Goal: Transaction & Acquisition: Purchase product/service

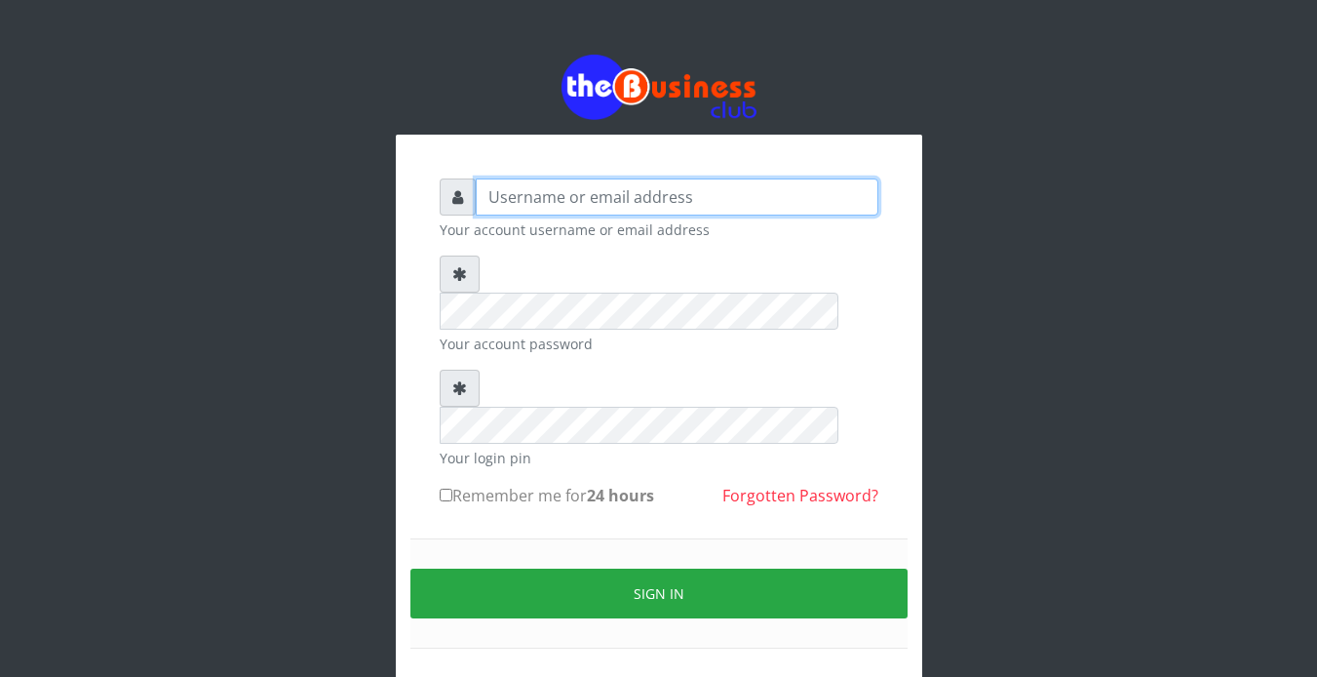
type input "Revgaly"
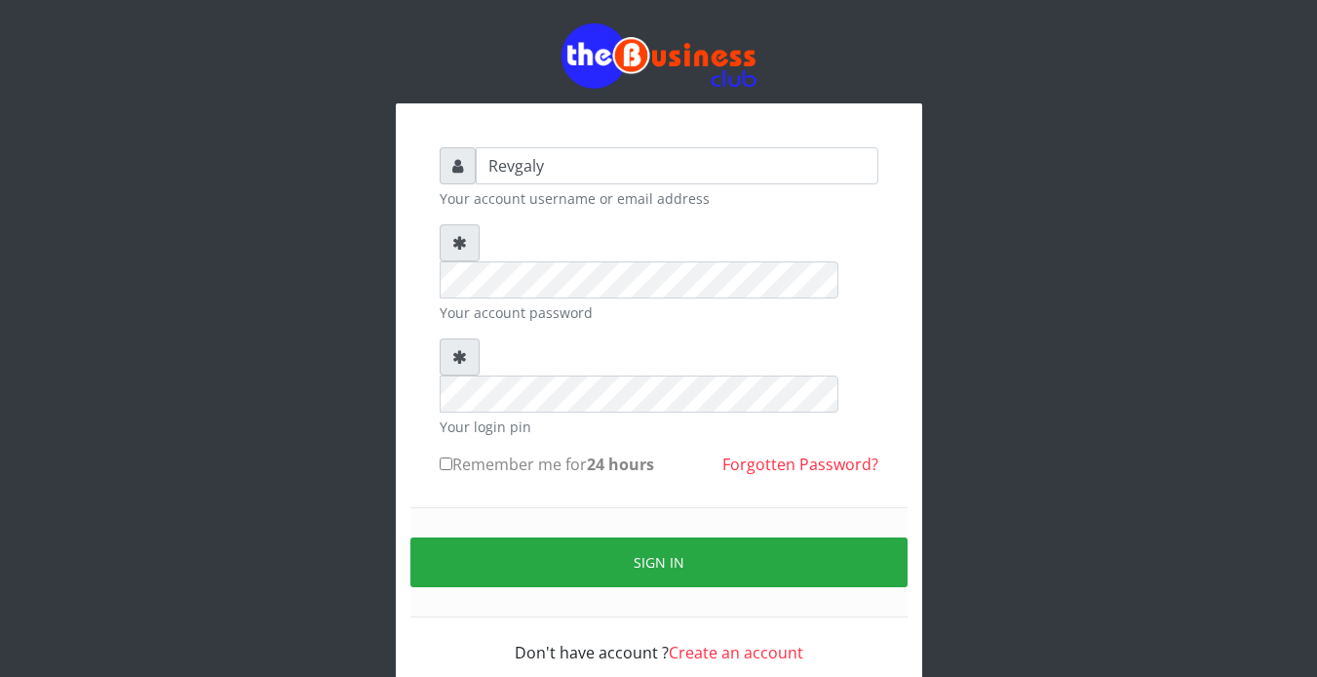
scroll to position [32, 0]
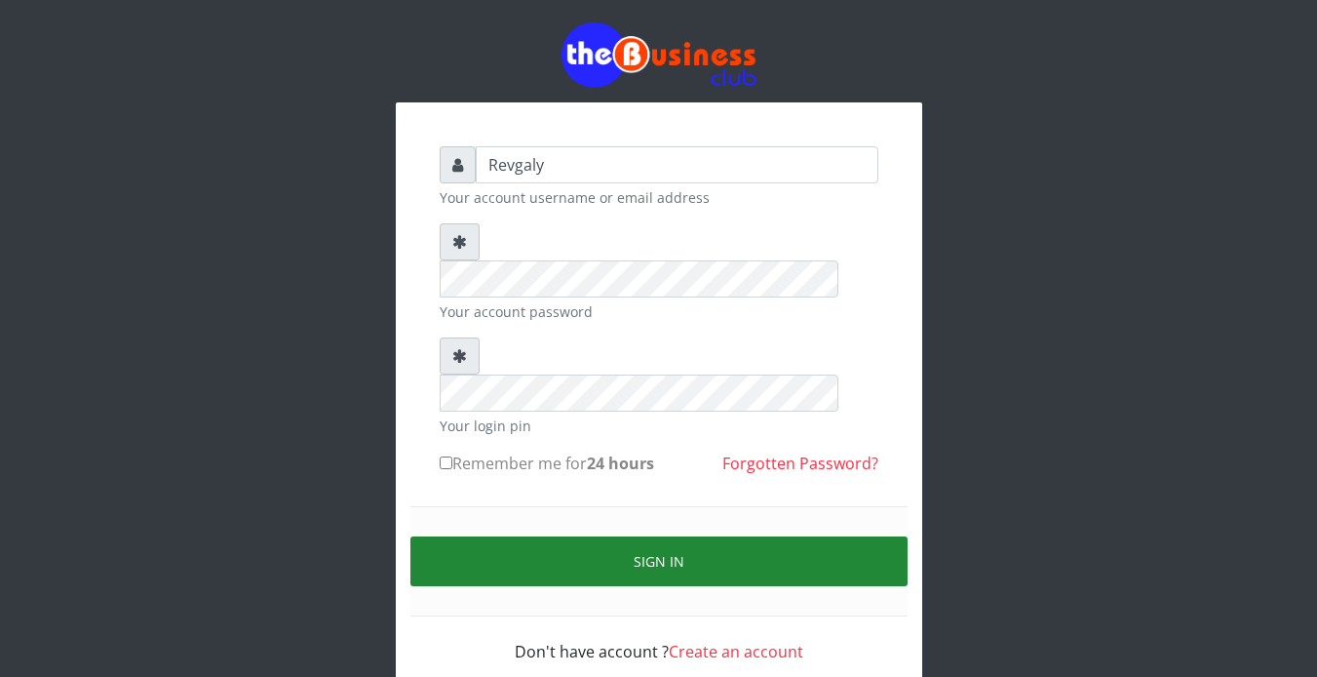
click at [628, 536] on button "Sign in" at bounding box center [659, 561] width 497 height 50
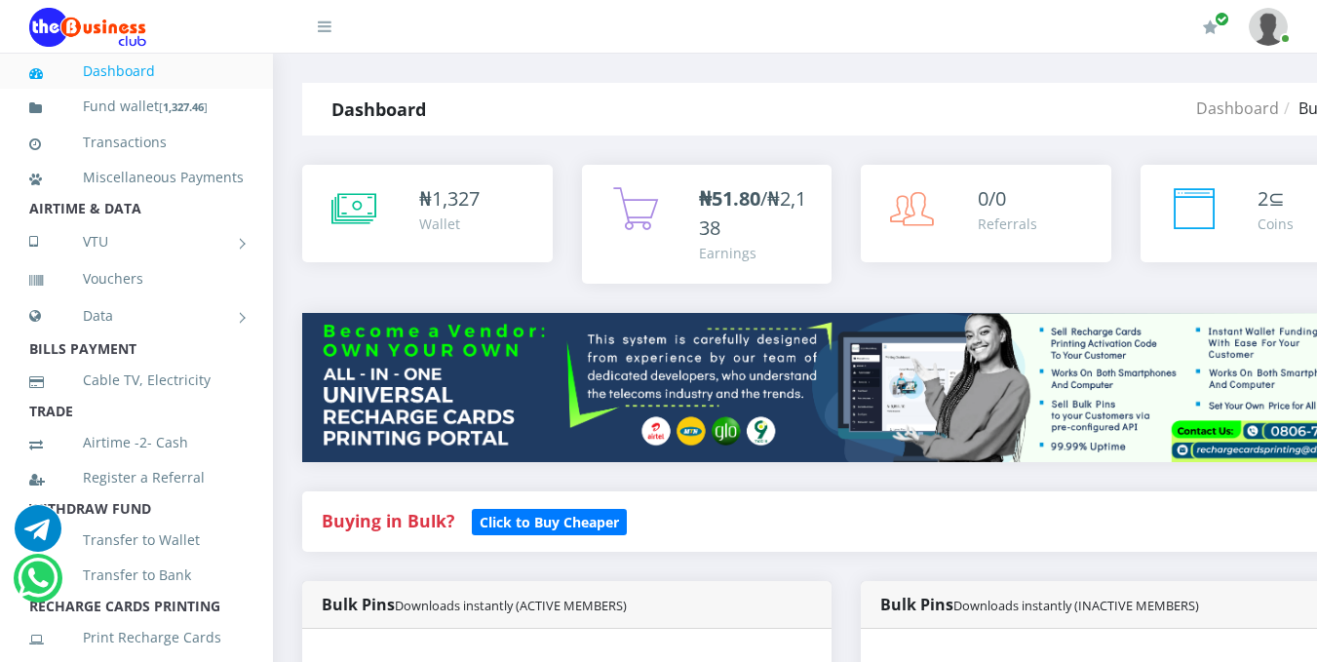
scroll to position [579, 0]
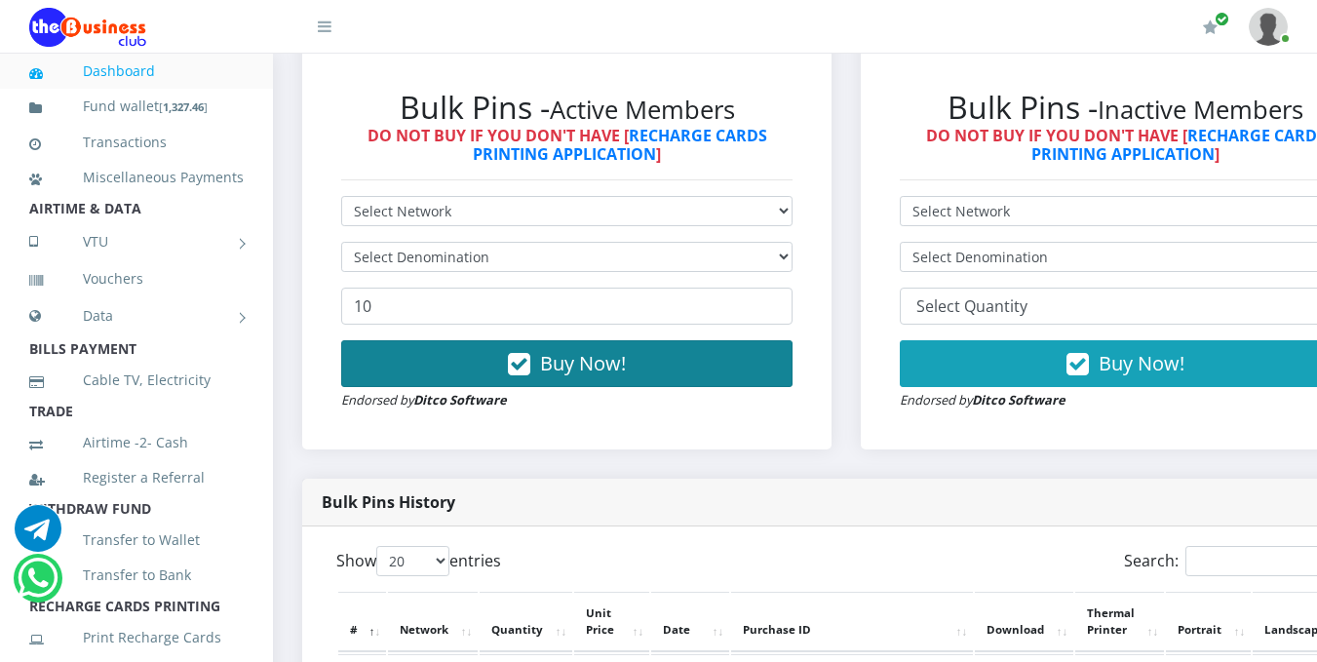
click at [526, 359] on icon "button" at bounding box center [519, 365] width 22 height 20
click at [570, 359] on span "Buy Now!" at bounding box center [583, 363] width 86 height 26
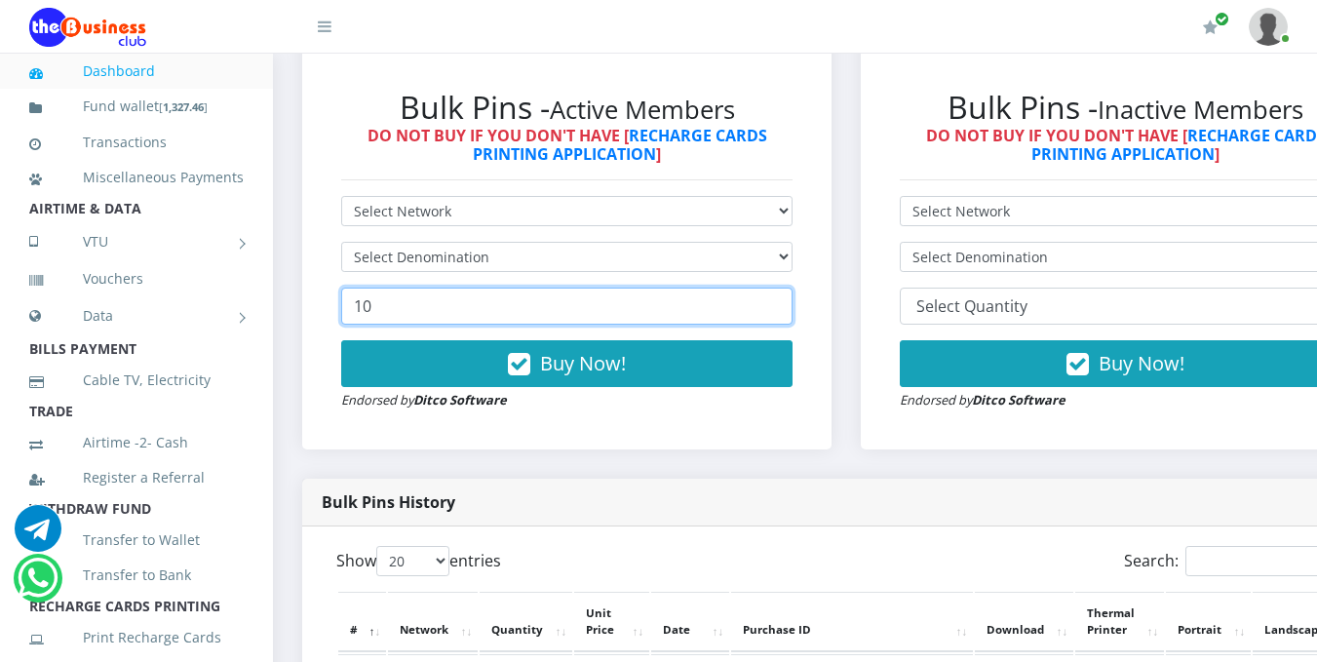
click at [454, 315] on input "10" at bounding box center [566, 306] width 451 height 37
type input "1"
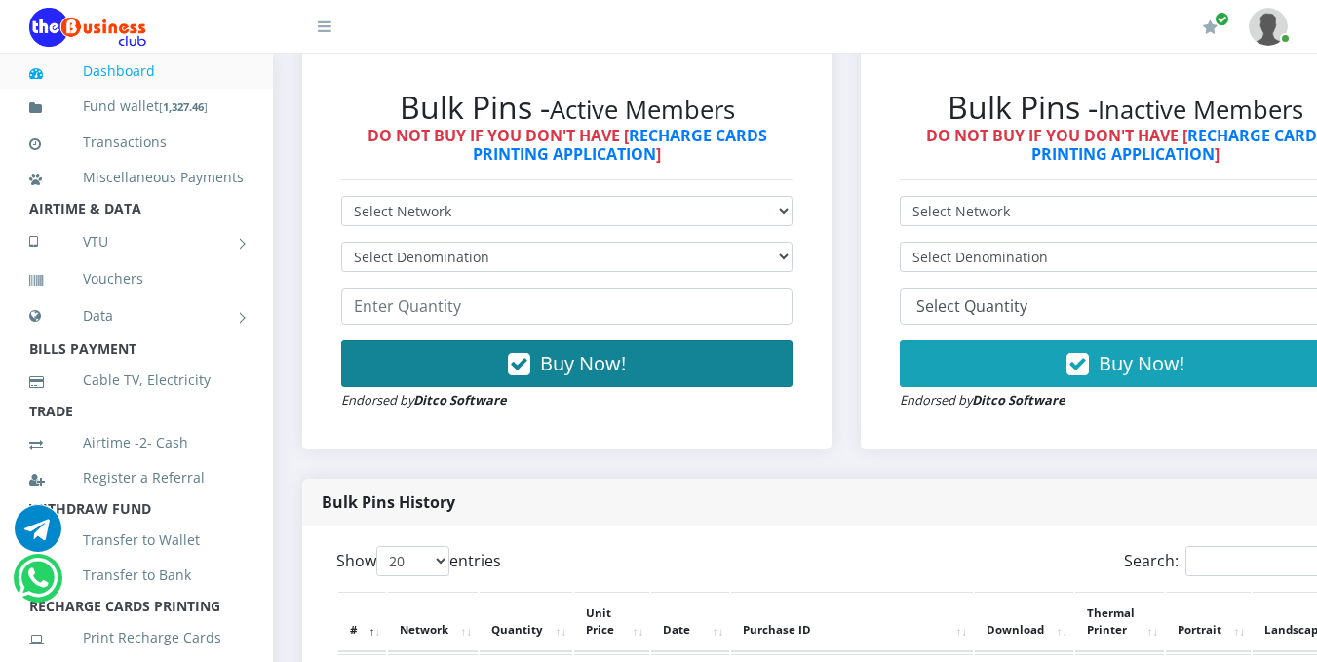
click at [573, 358] on span "Buy Now!" at bounding box center [583, 363] width 86 height 26
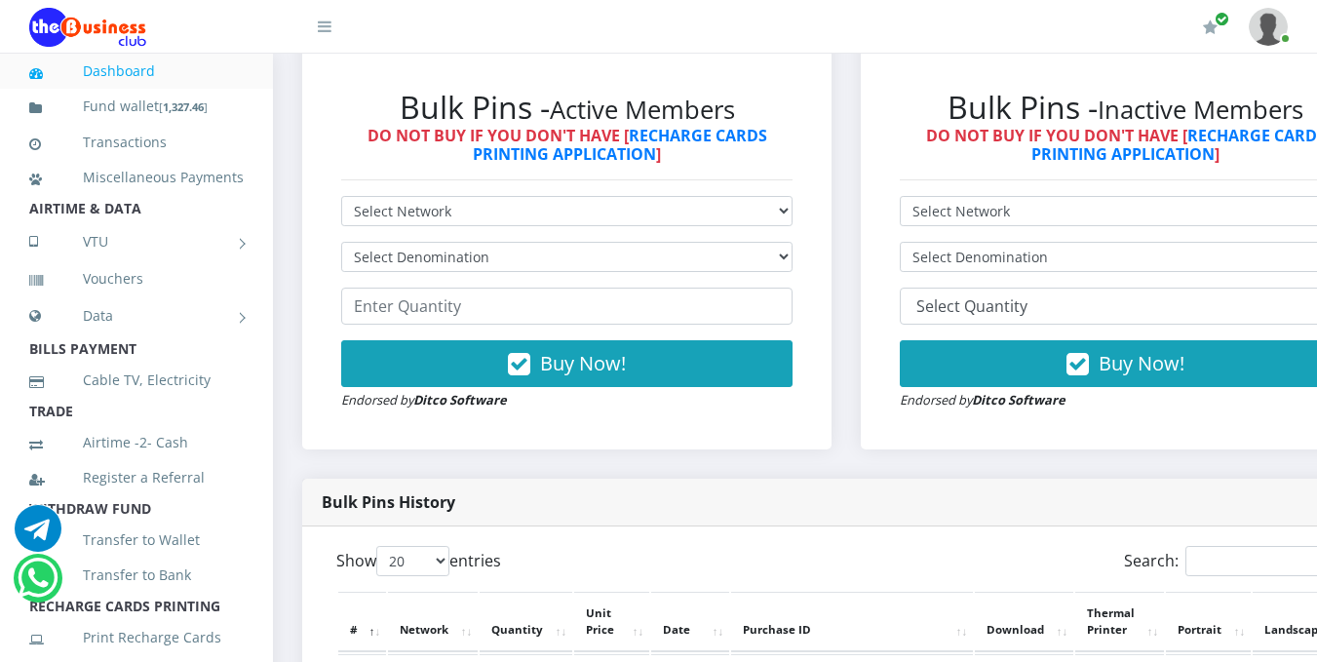
drag, startPoint x: 573, startPoint y: 358, endPoint x: 711, endPoint y: 218, distance: 195.8
click at [711, 218] on form "Select Network MTN Globacom 9Mobile Airtel Select Denomination Buy Now!" at bounding box center [566, 303] width 451 height 215
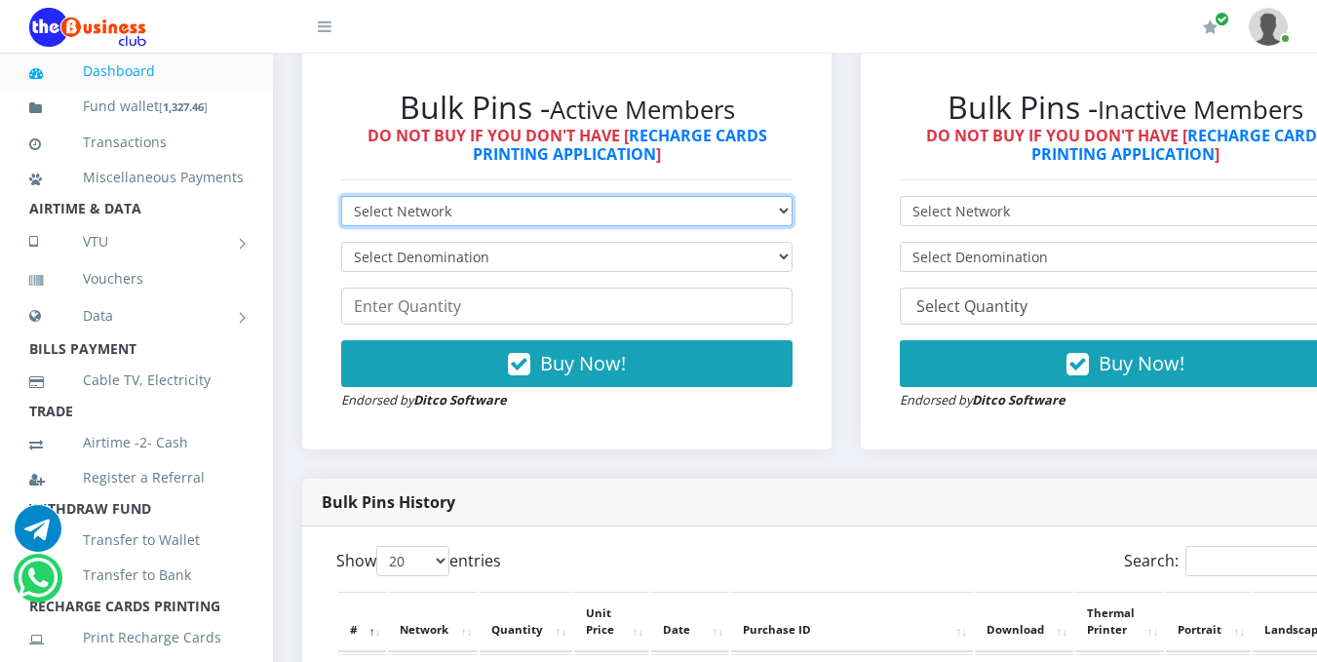
click at [711, 218] on select "Select Network MTN Globacom 9Mobile Airtel" at bounding box center [566, 211] width 451 height 30
select select "MTN"
click at [341, 199] on select "Select Network MTN Globacom 9Mobile Airtel" at bounding box center [566, 211] width 451 height 30
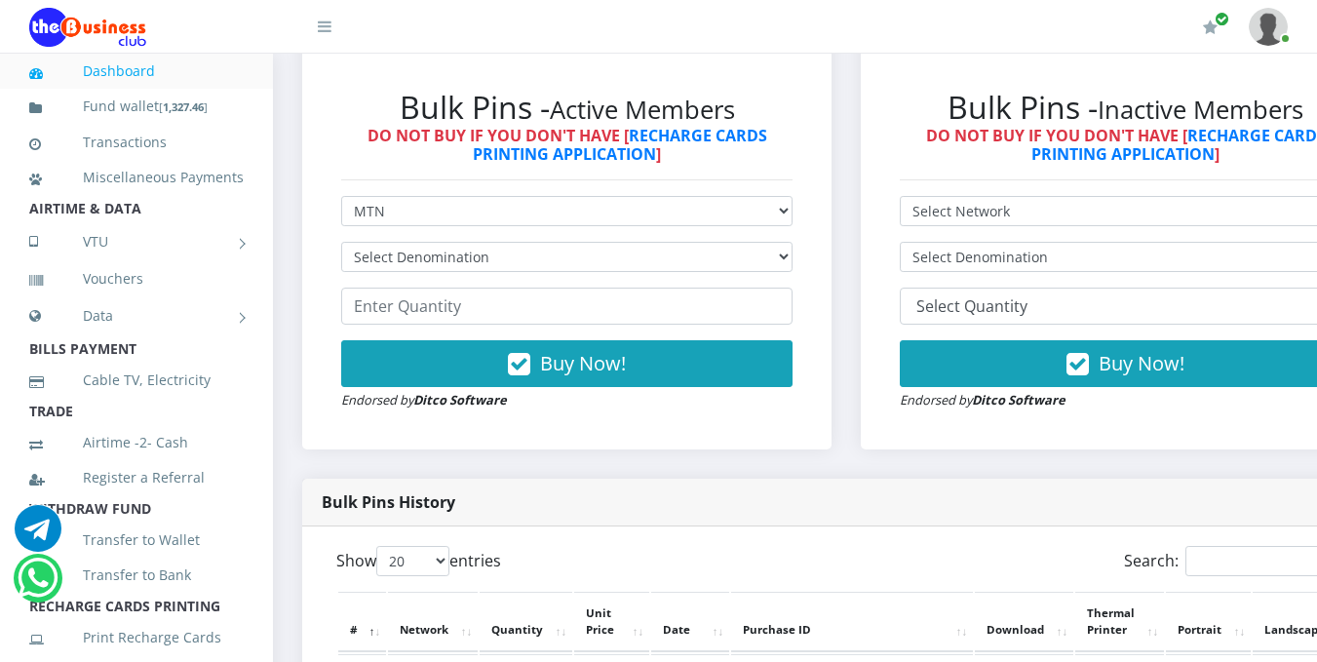
click at [520, 281] on form "Select Network MTN Globacom 9Mobile Airtel Select Denomination Buy Now!" at bounding box center [566, 303] width 451 height 215
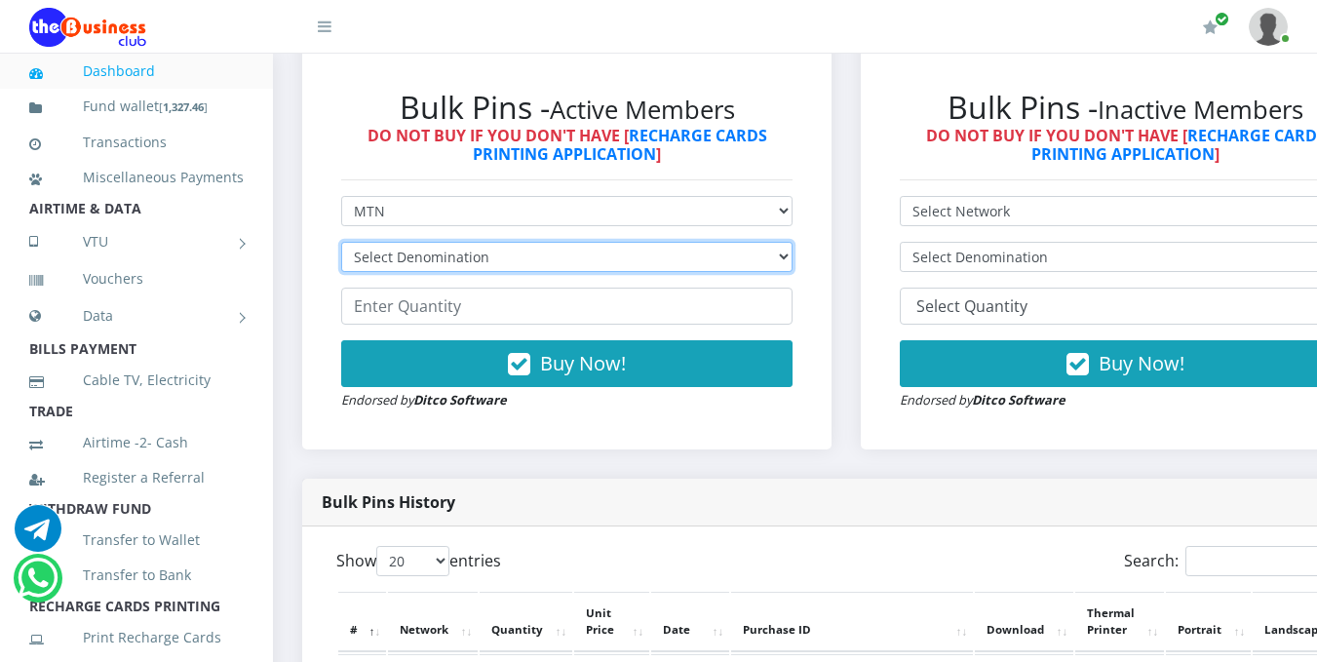
click at [657, 259] on select "Select Denomination MTN NGN100 - ₦96.99 MTN NGN200 - ₦193.98 MTN NGN400 - ₦387.…" at bounding box center [566, 257] width 451 height 30
select select "96.99-100"
click at [341, 245] on select "Select Denomination MTN NGN100 - ₦96.99 MTN NGN200 - ₦193.98 MTN NGN400 - ₦387.…" at bounding box center [566, 257] width 451 height 30
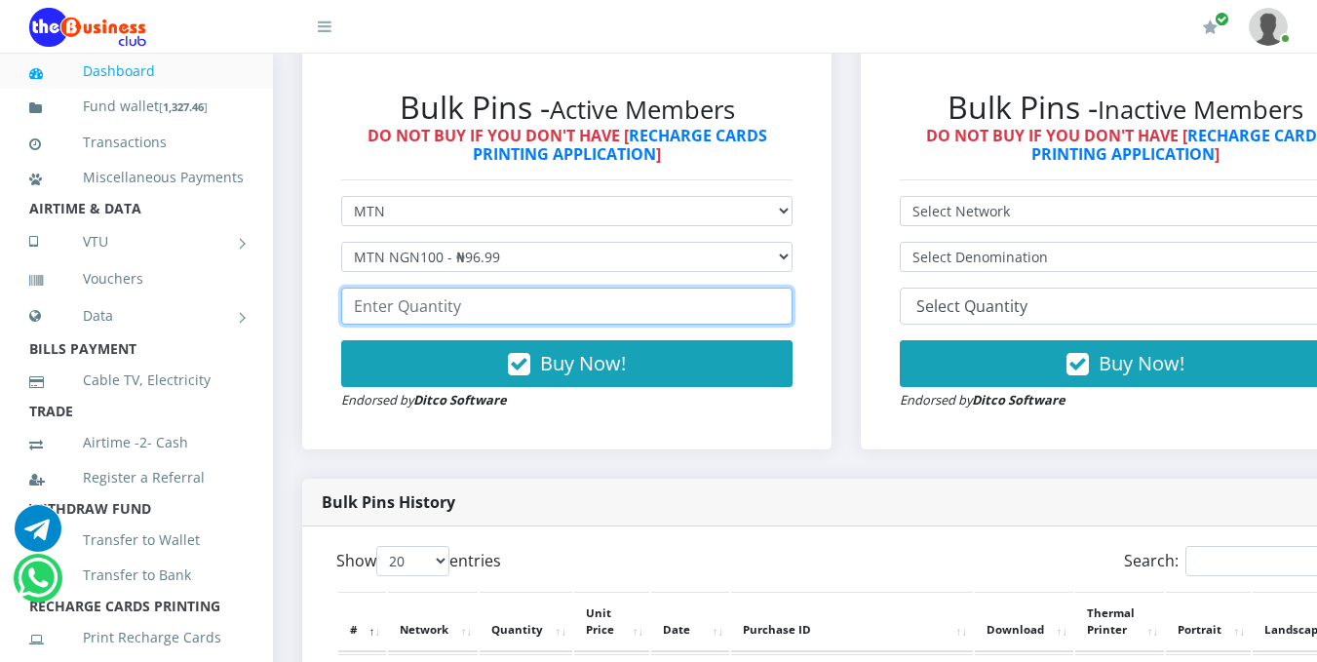
click at [520, 313] on input "number" at bounding box center [566, 306] width 451 height 37
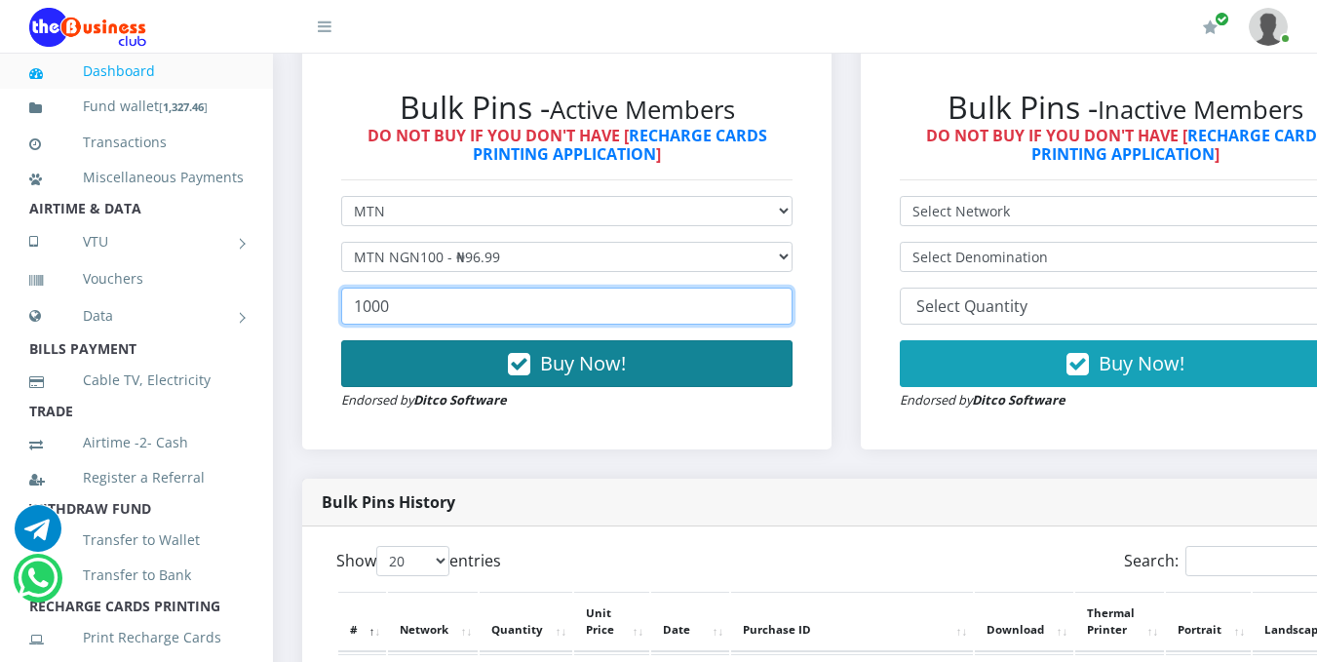
type input "1000"
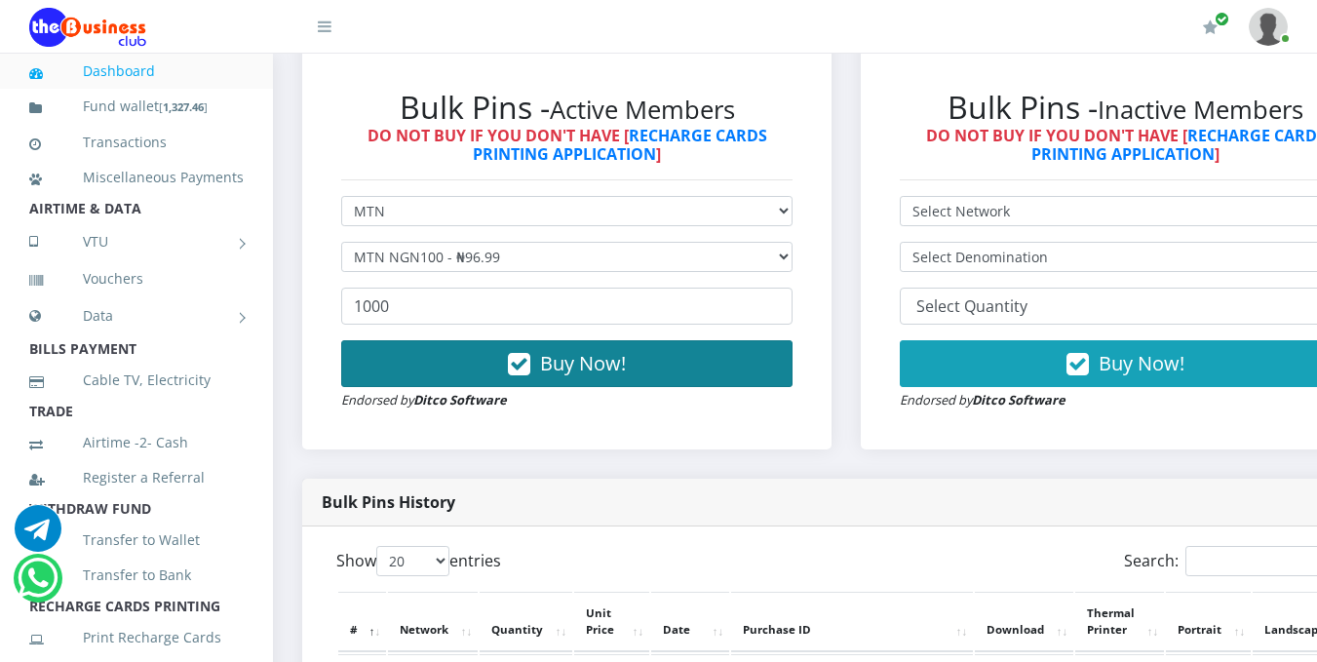
click at [572, 372] on span "Buy Now!" at bounding box center [583, 363] width 86 height 26
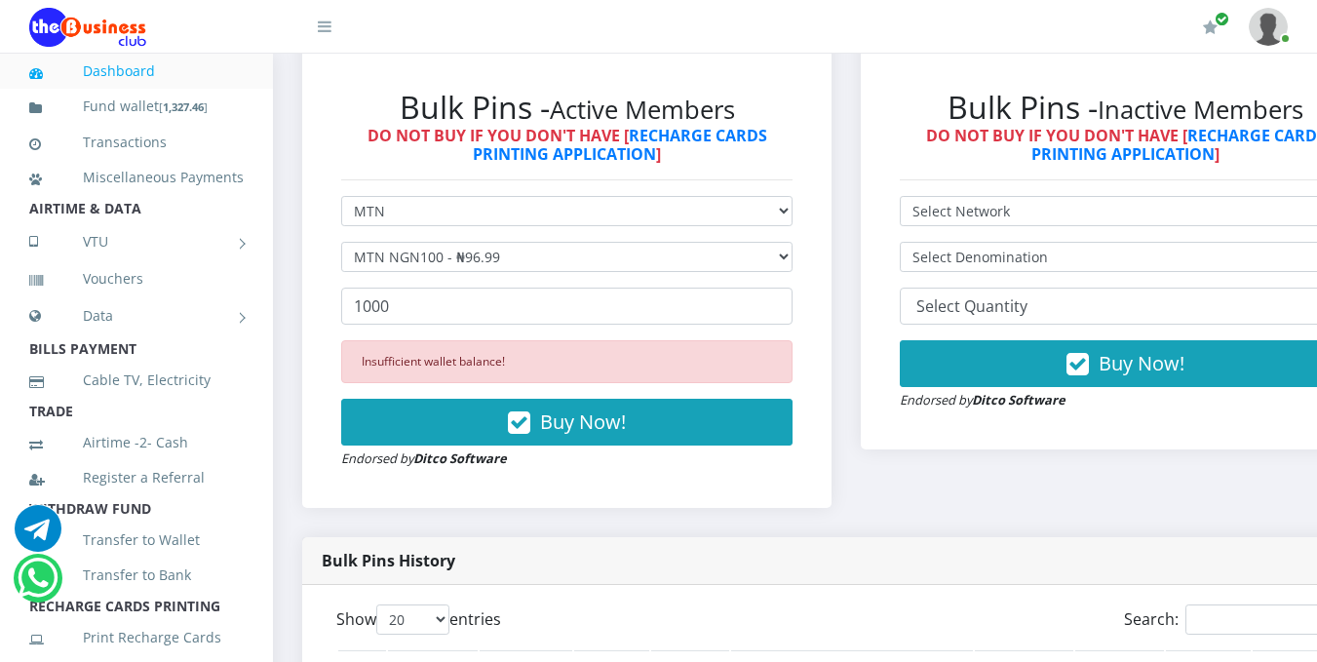
click at [474, 450] on div "Insufficient wallet balance! Buy Now! Endorsed by Ditco Software" at bounding box center [566, 404] width 451 height 129
click at [475, 450] on div "Insufficient wallet balance! Buy Now! Endorsed by Ditco Software" at bounding box center [566, 404] width 451 height 129
click at [0, 253] on li "VTU Nigerian VTU International VTU" at bounding box center [136, 241] width 273 height 39
click at [0, 253] on li "VTU VTU Nigerian VTU International VTU" at bounding box center [136, 241] width 273 height 39
click at [244, 398] on li "Cable TV, Electricity" at bounding box center [136, 380] width 273 height 35
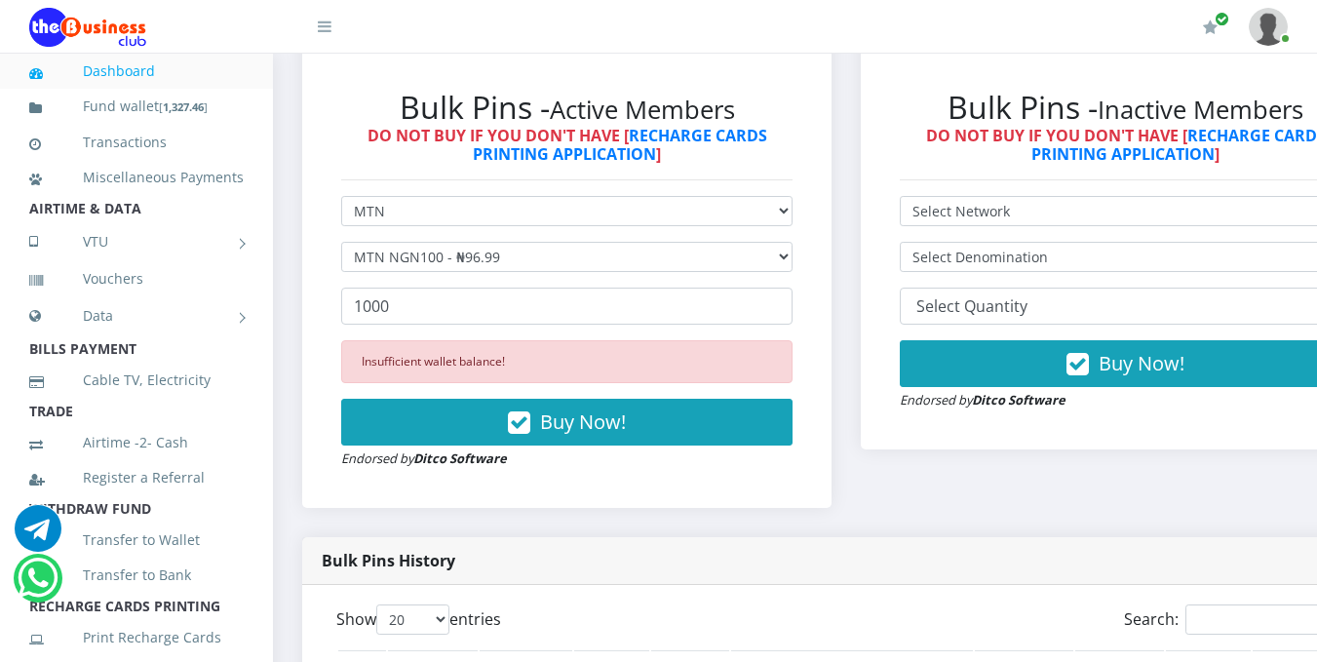
click at [352, 571] on strong "Bulk Pins History" at bounding box center [389, 560] width 134 height 21
click at [604, 564] on div "Bulk Pins History" at bounding box center [846, 561] width 1088 height 48
click at [442, 571] on strong "Bulk Pins History" at bounding box center [389, 560] width 134 height 21
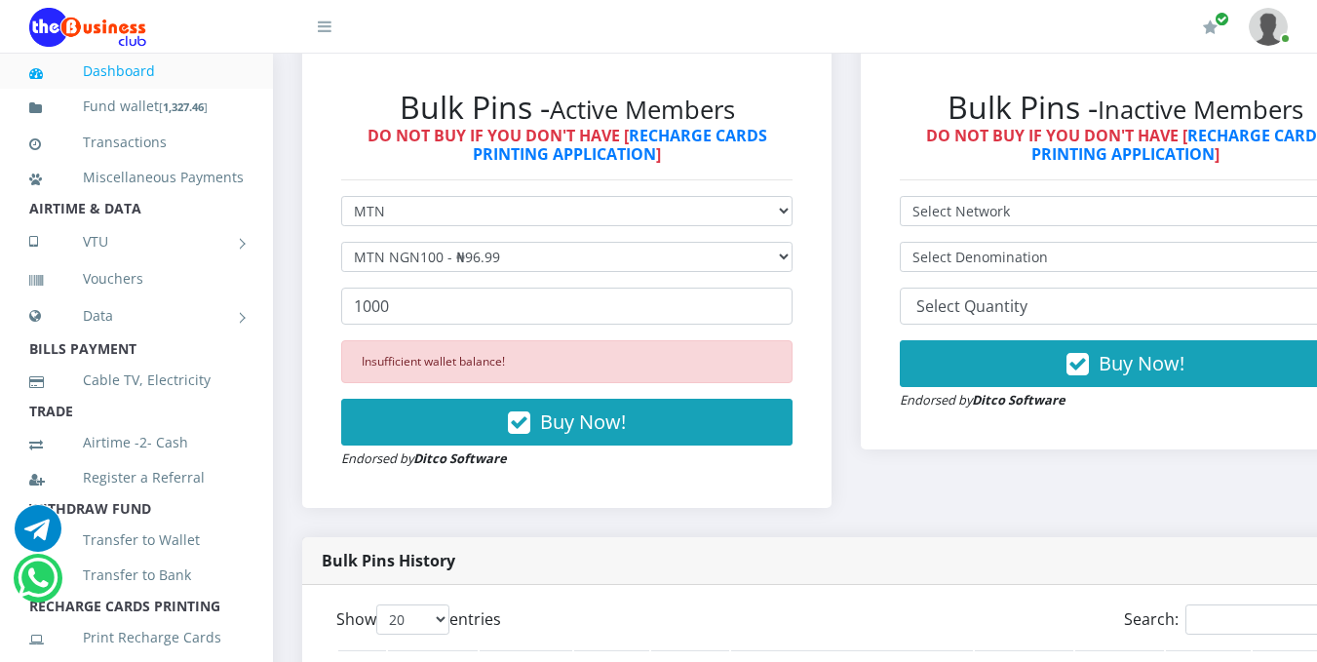
drag, startPoint x: 442, startPoint y: 574, endPoint x: 381, endPoint y: 568, distance: 60.7
click at [381, 568] on strong "Bulk Pins History" at bounding box center [389, 560] width 134 height 21
click at [553, 568] on div "Bulk Pins History" at bounding box center [846, 561] width 1088 height 48
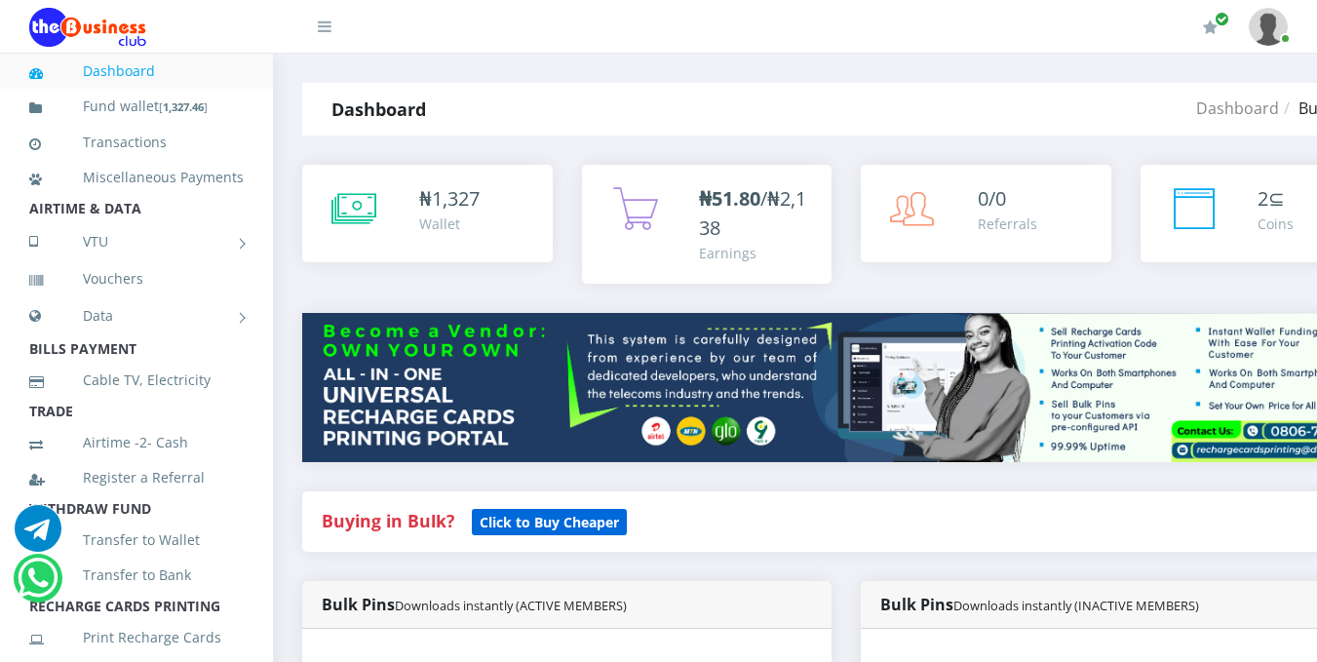
click at [519, 528] on b "Click to Buy Cheaper" at bounding box center [549, 522] width 139 height 19
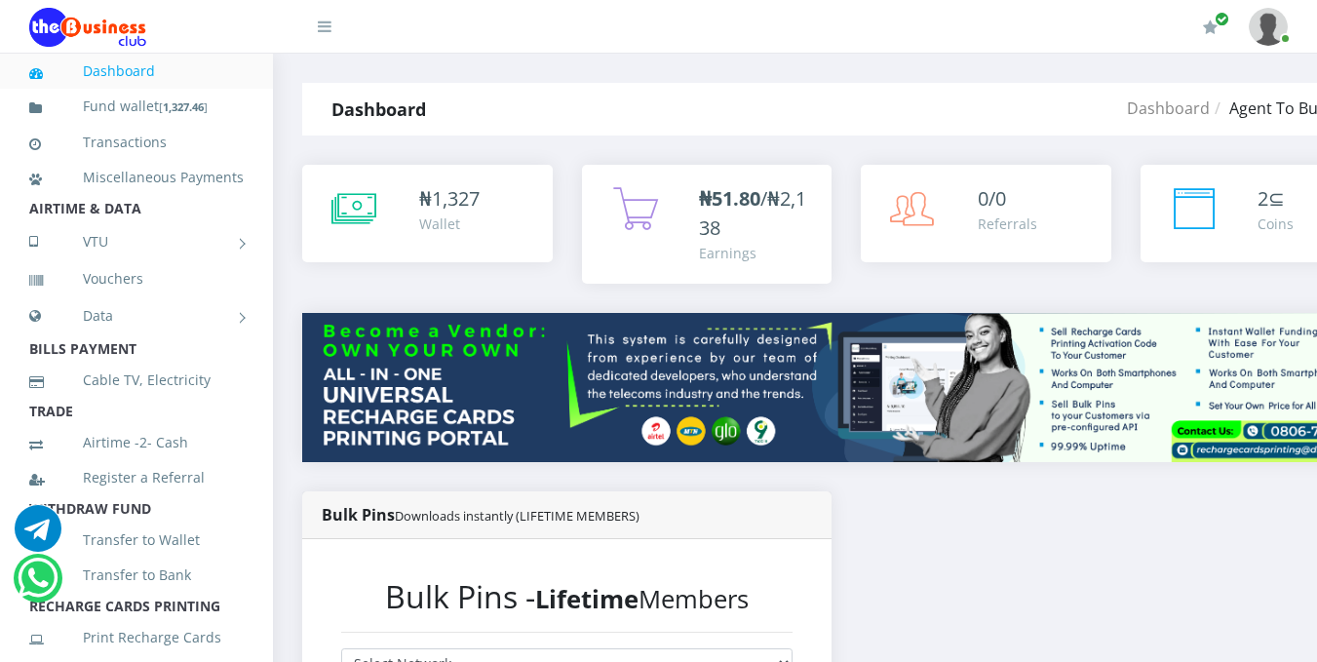
scroll to position [579, 0]
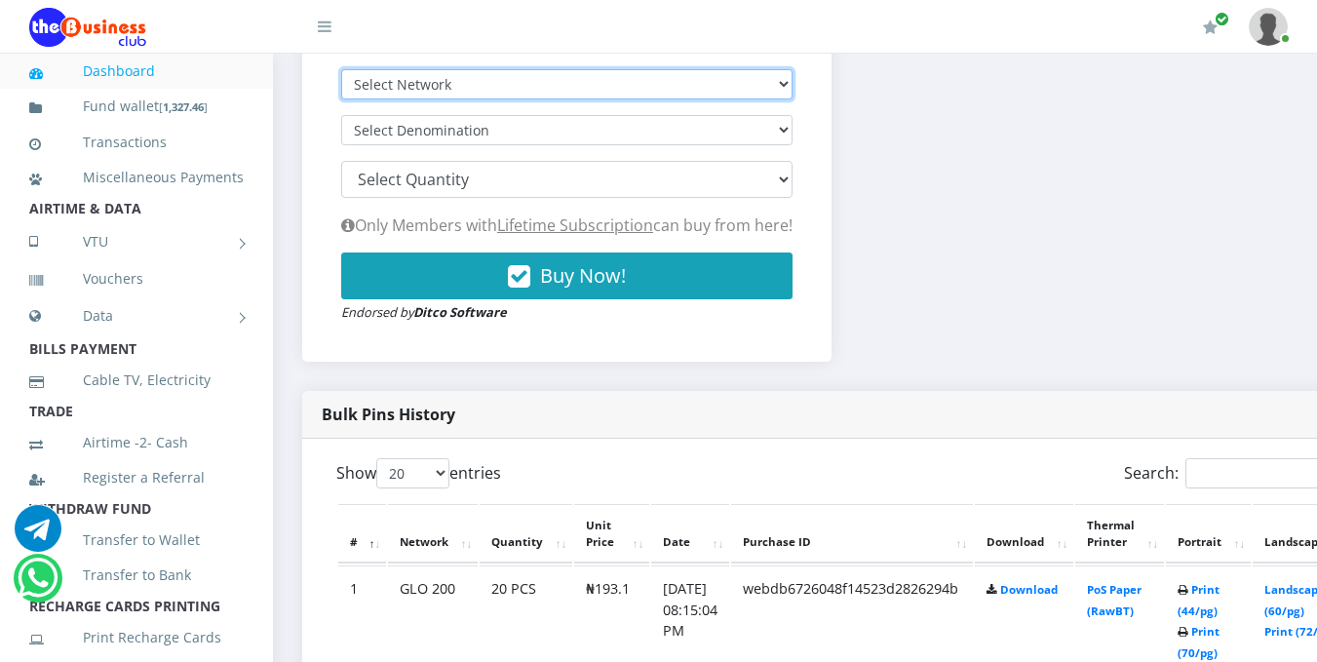
click at [767, 94] on select "Select Network MTN Globacom 9Mobile Airtel" at bounding box center [566, 84] width 451 height 30
select select "MTN"
click at [341, 72] on select "Select Network MTN Globacom 9Mobile Airtel" at bounding box center [566, 84] width 451 height 30
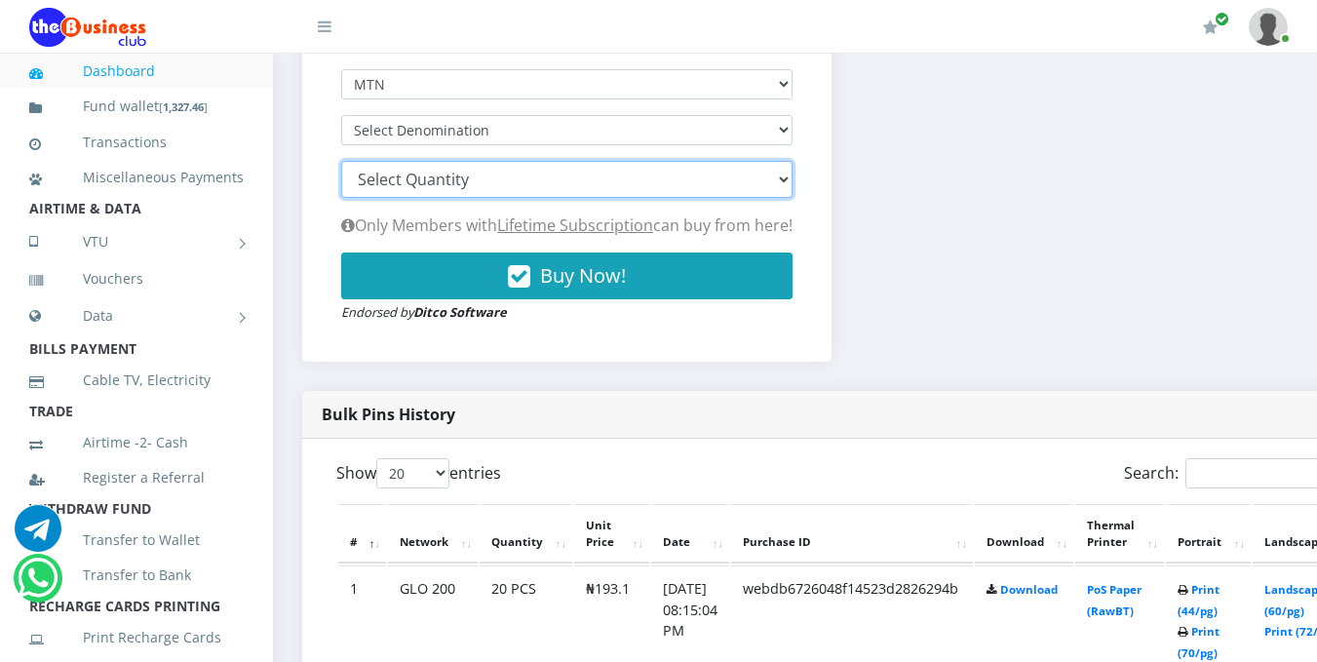
click at [527, 180] on select "100 150 200 300 500 1000" at bounding box center [566, 179] width 451 height 37
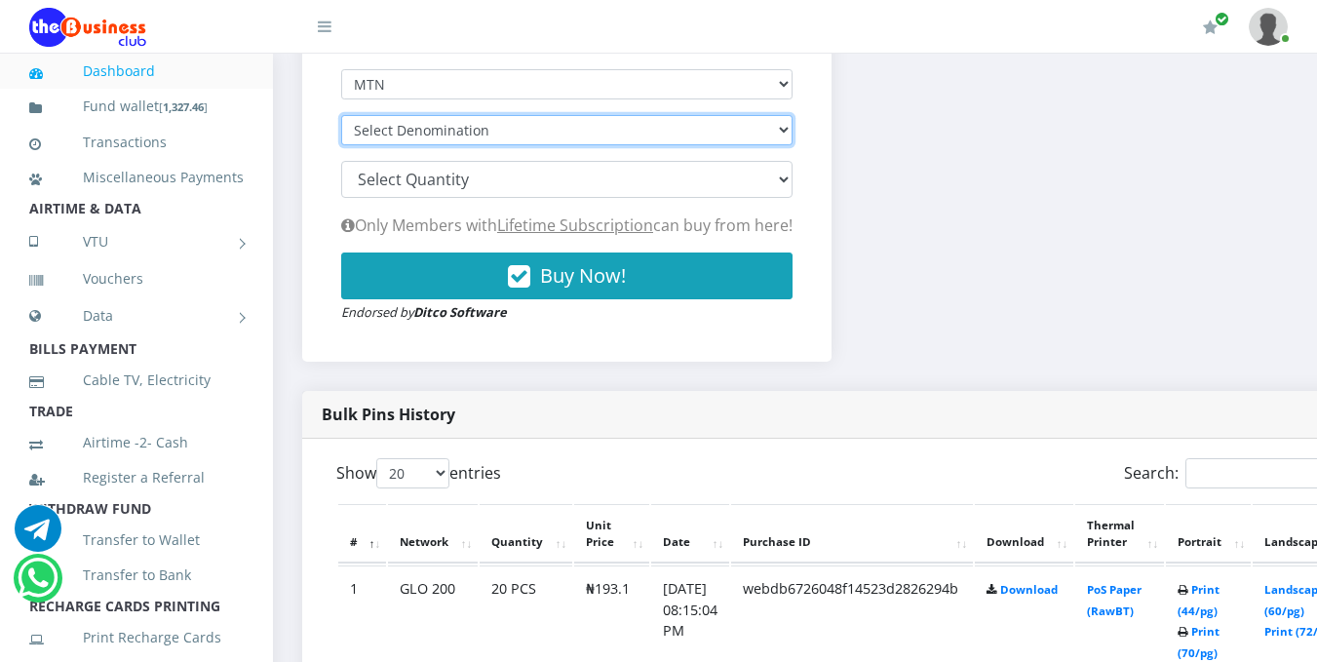
click at [489, 130] on select "Select Denomination" at bounding box center [566, 130] width 451 height 30
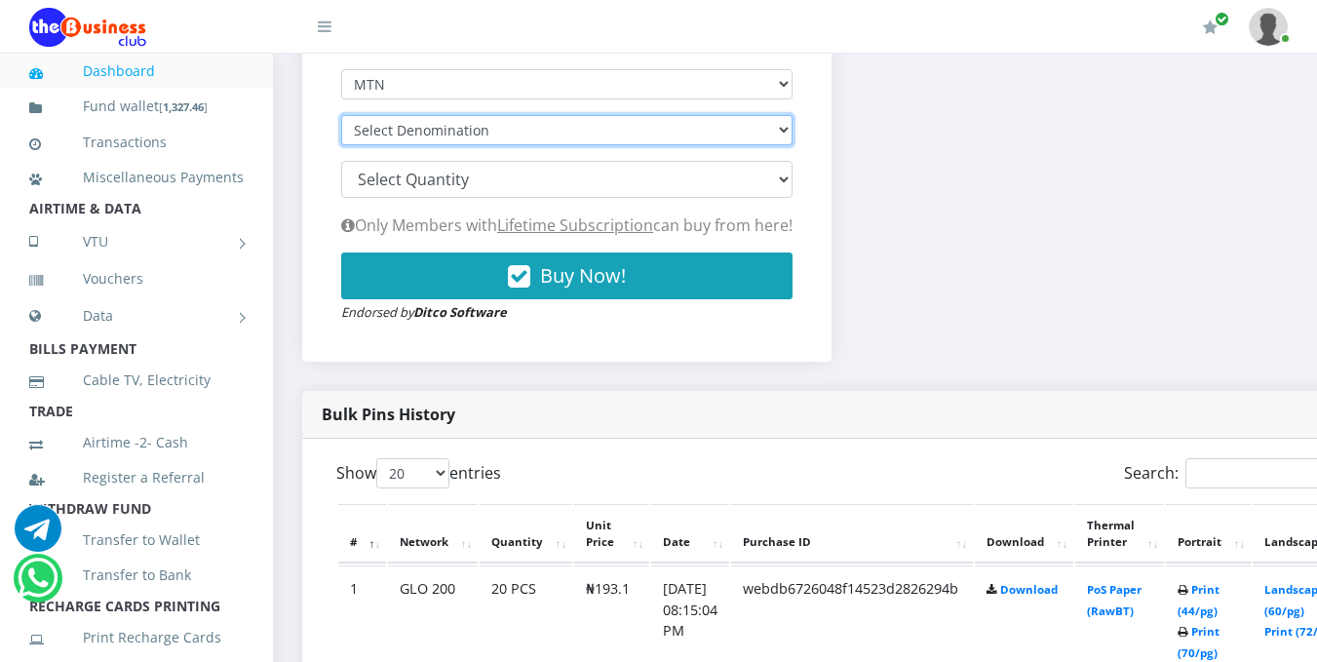
click at [716, 131] on select "Select Denomination" at bounding box center [566, 130] width 451 height 30
click at [793, 138] on select "Select Denomination" at bounding box center [566, 130] width 451 height 30
click at [783, 125] on select "Select Denomination" at bounding box center [566, 130] width 451 height 30
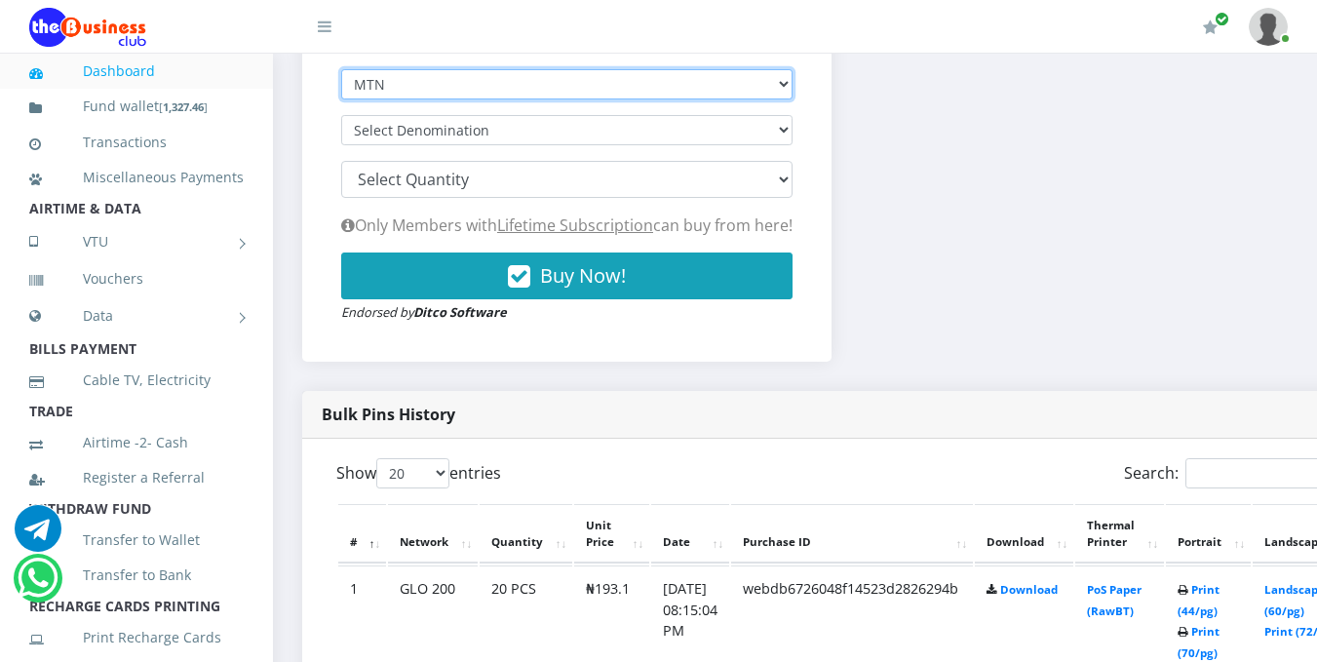
click at [789, 95] on select "Select Network MTN Globacom 9Mobile Airtel" at bounding box center [566, 84] width 451 height 30
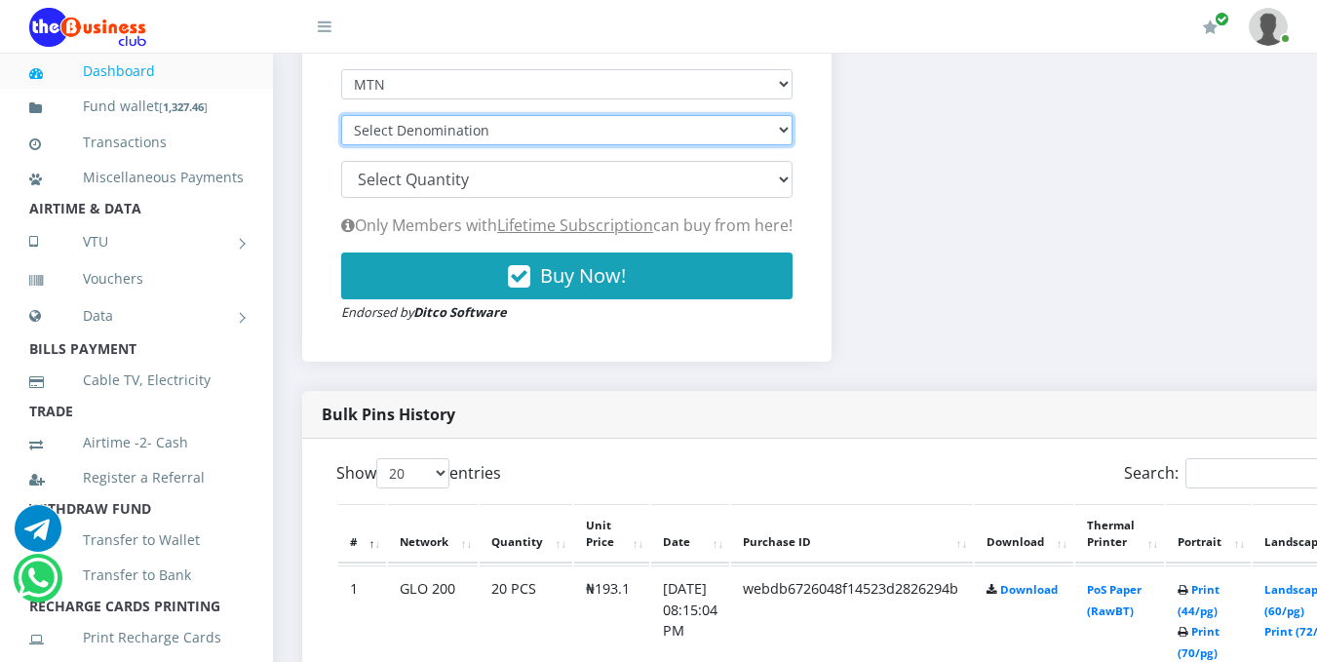
click at [719, 133] on select "Select Denomination" at bounding box center [566, 130] width 451 height 30
click at [781, 120] on select "Select Denomination" at bounding box center [566, 130] width 451 height 30
drag, startPoint x: 781, startPoint y: 120, endPoint x: 770, endPoint y: 168, distance: 49.0
click at [770, 168] on form "Select Network MTN Globacom 9Mobile Airtel Select Denomination 100 150 200 300 …" at bounding box center [566, 196] width 451 height 254
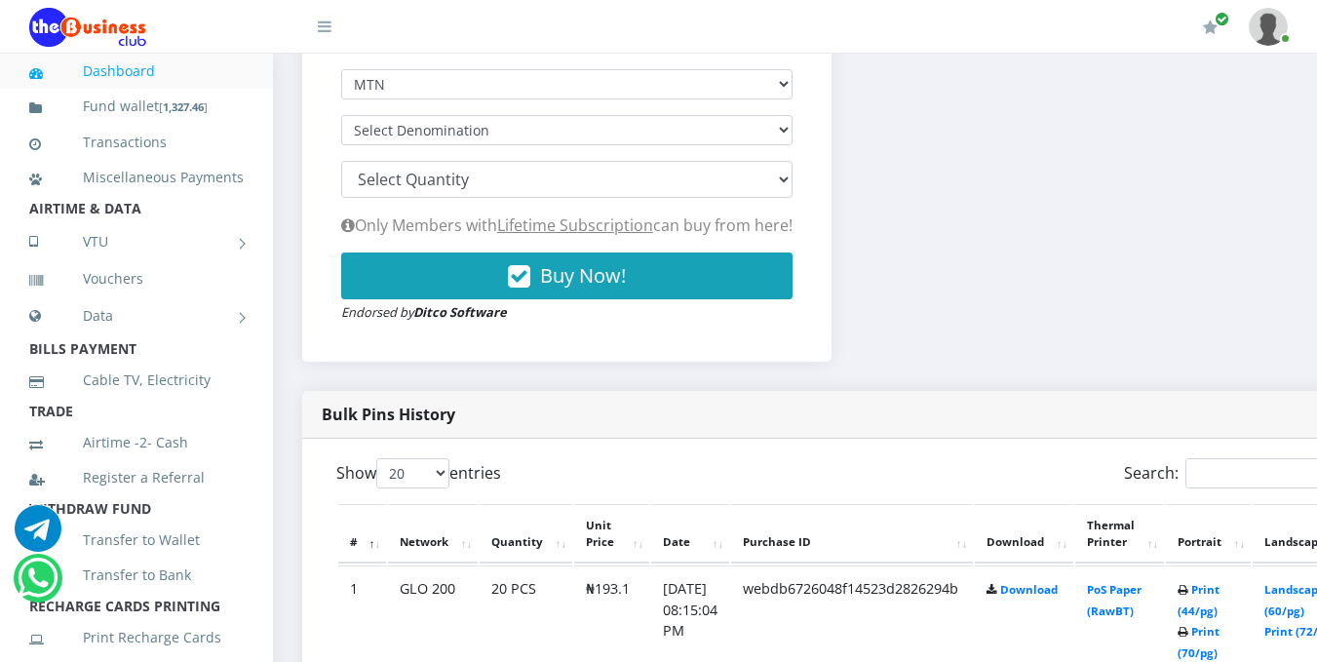
click at [760, 159] on form "Select Network MTN Globacom 9Mobile Airtel Select Denomination 100 150 200 300 …" at bounding box center [566, 196] width 451 height 254
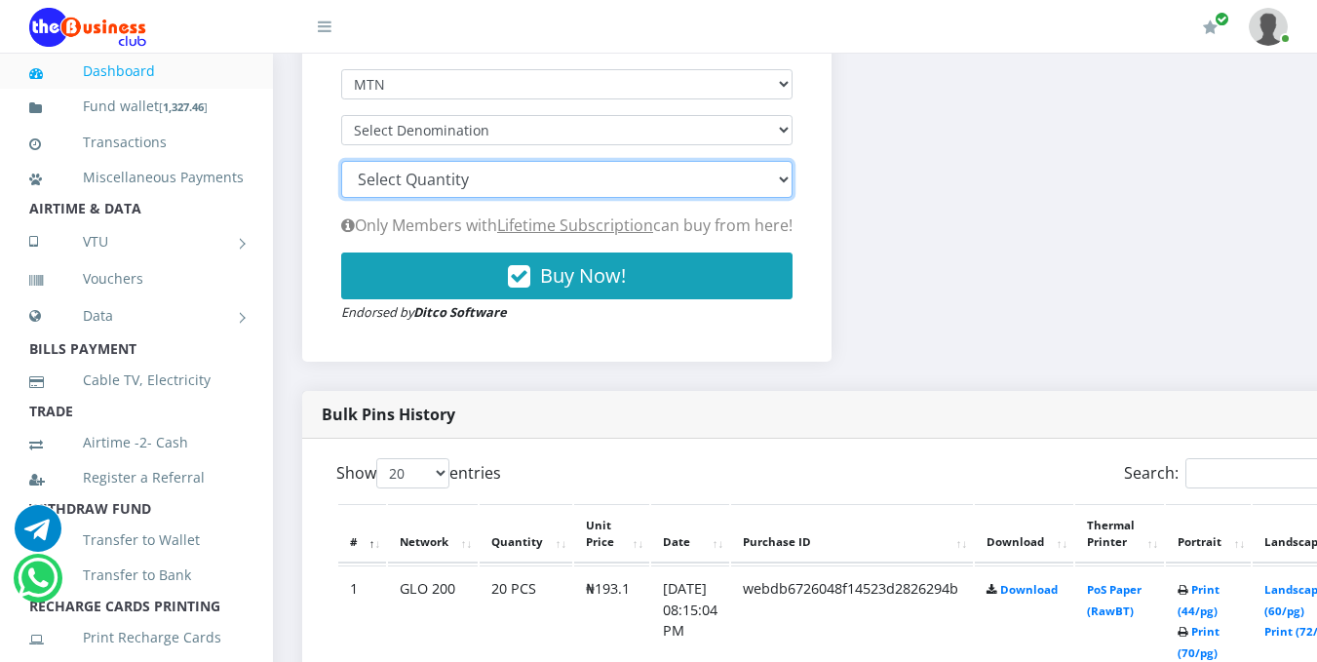
click at [766, 183] on select "100 150 200 300 500 1000" at bounding box center [566, 179] width 451 height 37
select select "200"
click at [341, 164] on select "100 150 200 300 500 1000" at bounding box center [566, 179] width 451 height 37
select select
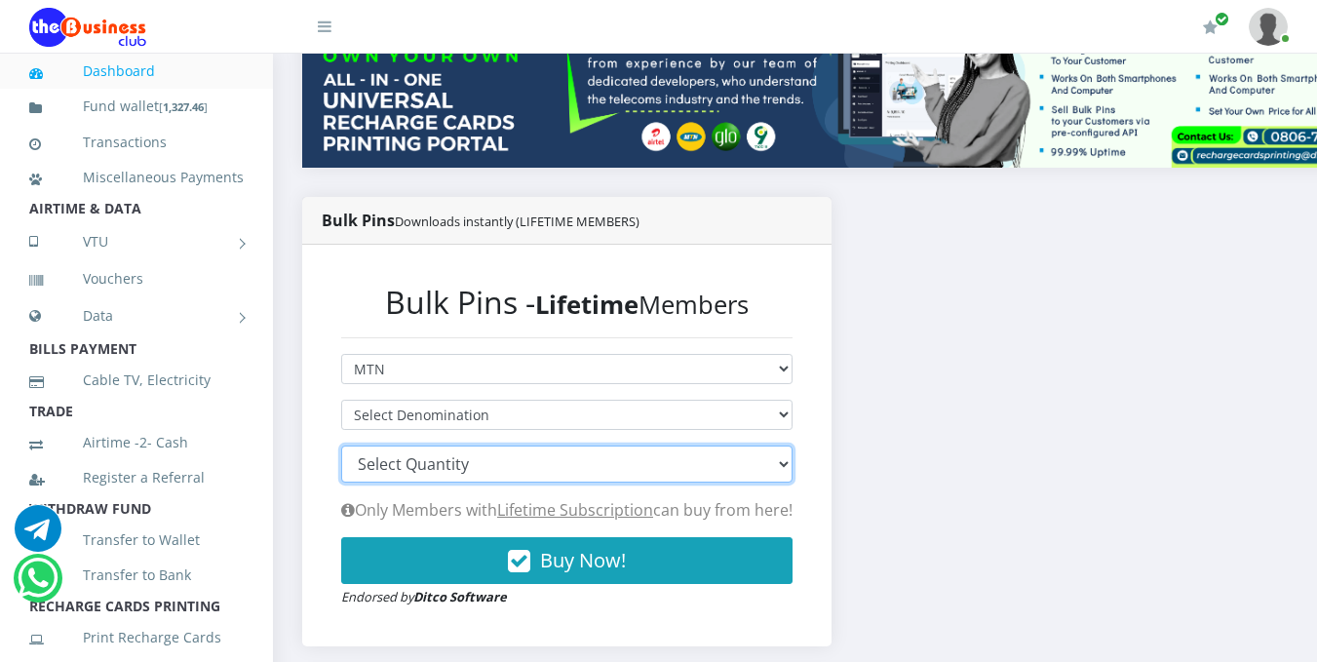
scroll to position [330, 0]
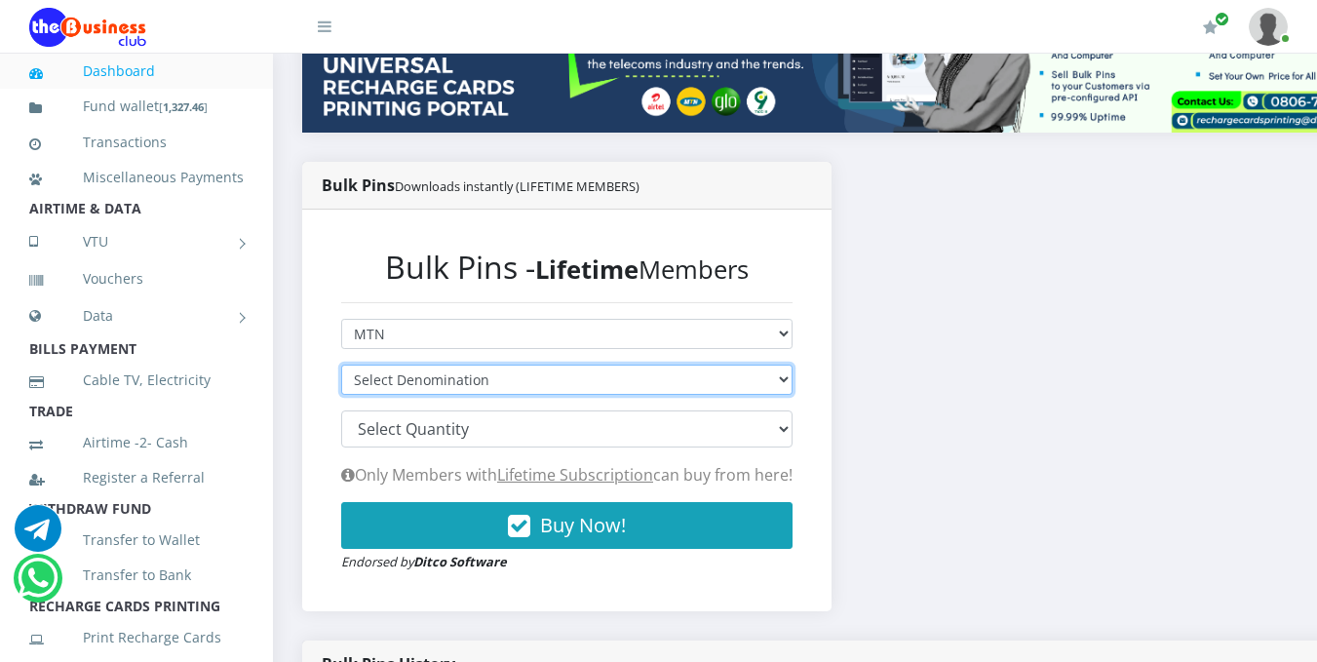
click at [781, 382] on select "Select Denomination MTN NGN100 - ₦96.94 MTN NGN200 - ₦193.88 MTN NGN400 - ₦387.…" at bounding box center [566, 380] width 451 height 30
click at [341, 368] on select "Select Denomination MTN NGN100 - ₦96.94 MTN NGN200 - ₦193.88 MTN NGN400 - ₦387.…" at bounding box center [566, 380] width 451 height 30
click at [790, 378] on select "Select Denomination MTN NGN100 - ₦96.94 MTN NGN200 - ₦193.88 MTN NGN400 - ₦387.…" at bounding box center [566, 380] width 451 height 30
select select "193.88-200"
click at [341, 368] on select "Select Denomination MTN NGN100 - ₦96.94 MTN NGN200 - ₦193.88 MTN NGN400 - ₦387.…" at bounding box center [566, 380] width 451 height 30
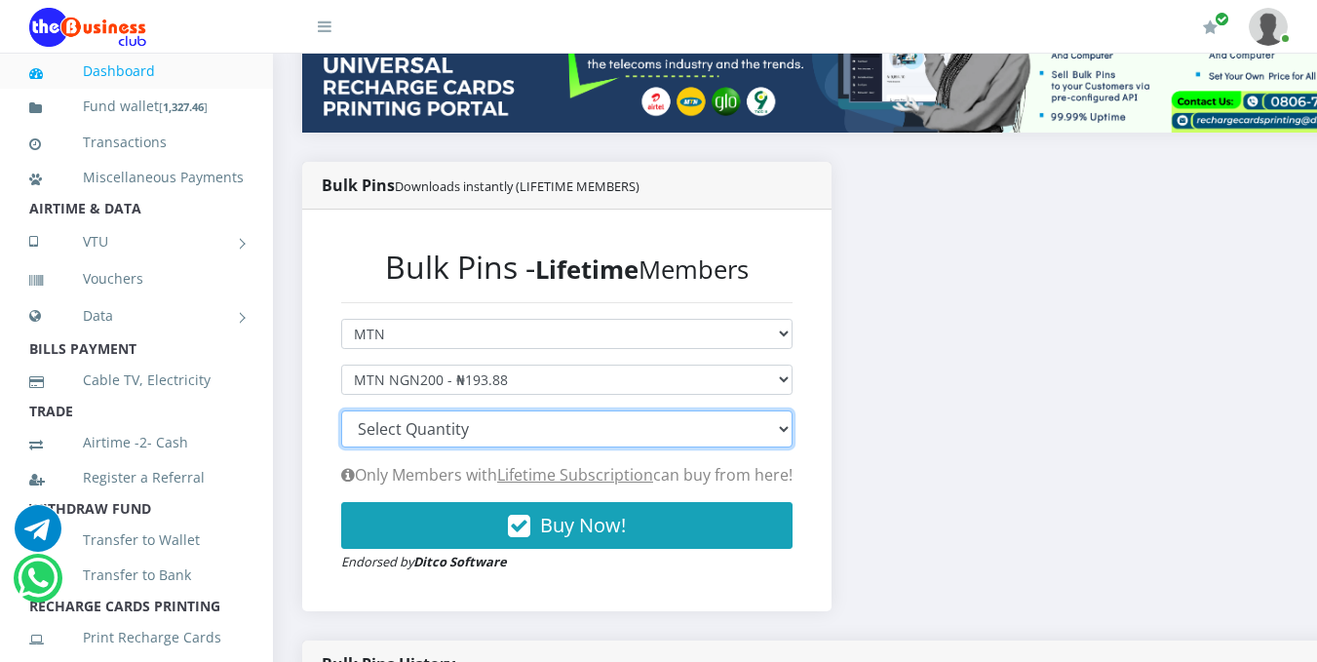
click at [793, 432] on select "100 150 200 300 500 1000" at bounding box center [566, 429] width 451 height 37
select select "500"
click at [341, 413] on select "100 150 200 300 500 1000" at bounding box center [566, 429] width 451 height 37
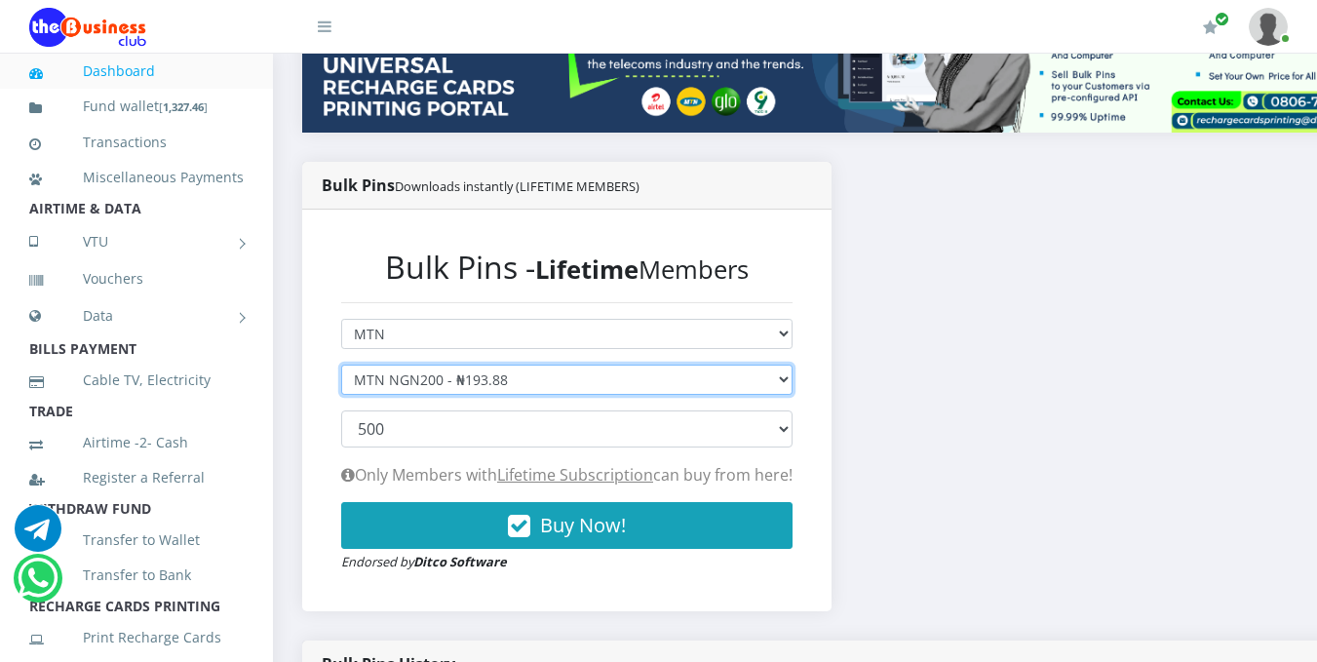
click at [790, 381] on select "Select Denomination MTN NGN100 - ₦96.94 MTN NGN200 - ₦193.88 MTN NGN400 - ₦387.…" at bounding box center [566, 380] width 451 height 30
select select "96.94-100"
click at [341, 368] on select "Select Denomination MTN NGN100 - ₦96.94 MTN NGN200 - ₦193.88 MTN NGN400 - ₦387.…" at bounding box center [566, 380] width 451 height 30
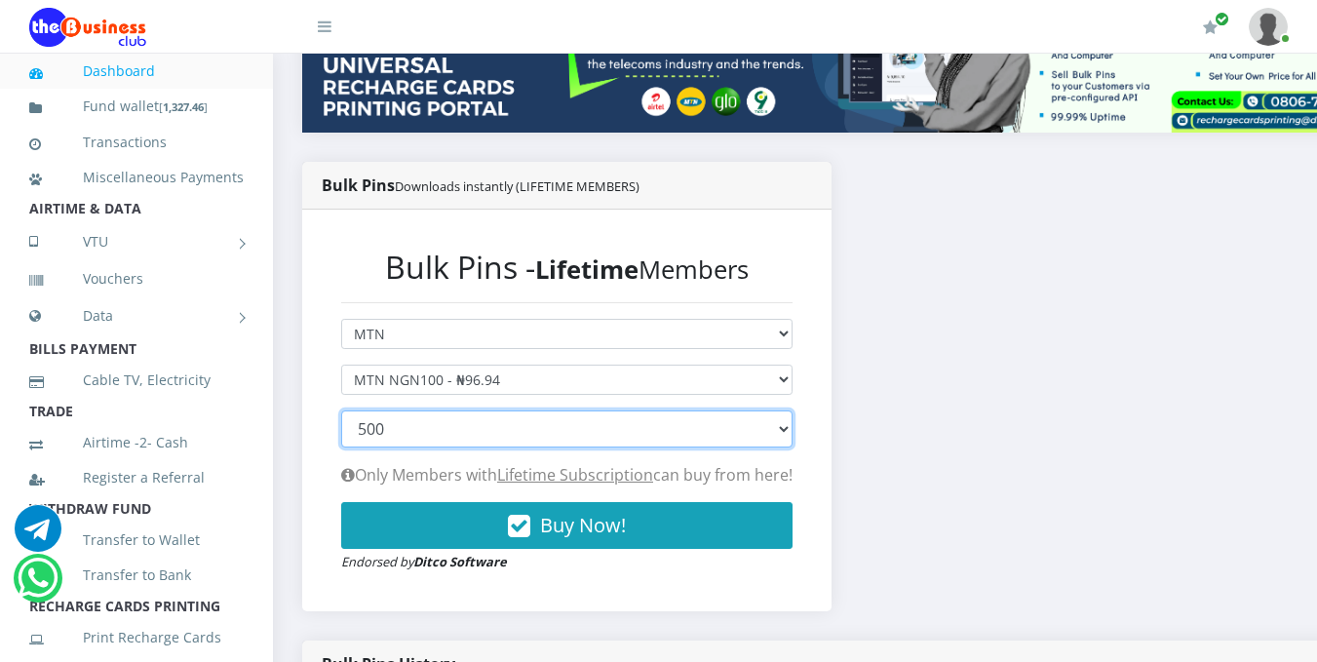
click at [793, 427] on select "100 150 200 300 500 1000" at bounding box center [566, 429] width 451 height 37
select select "150"
click at [341, 413] on select "100 150 200 300 500 1000" at bounding box center [566, 429] width 451 height 37
